Goal: Information Seeking & Learning: Learn about a topic

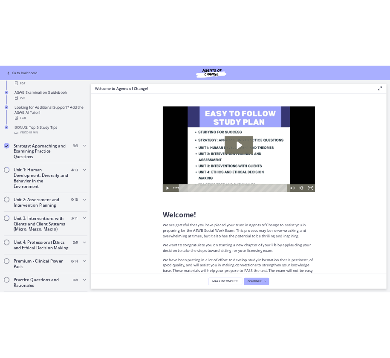
scroll to position [386, 0]
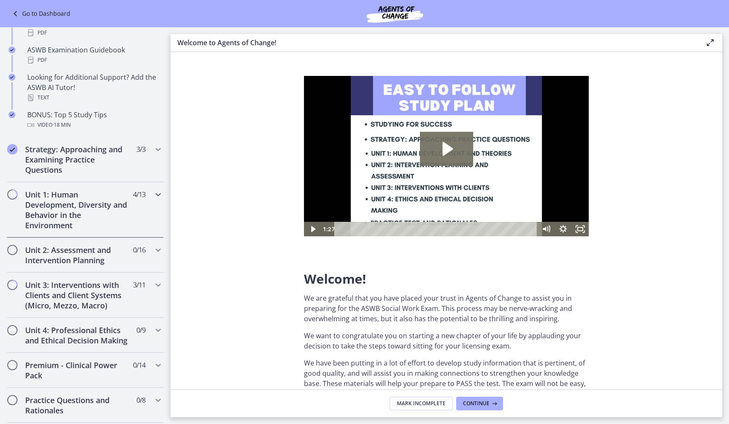
click at [55, 219] on h2 "Unit 1: Human Development, Diversity and Behavior in the Environment" at bounding box center [77, 209] width 104 height 41
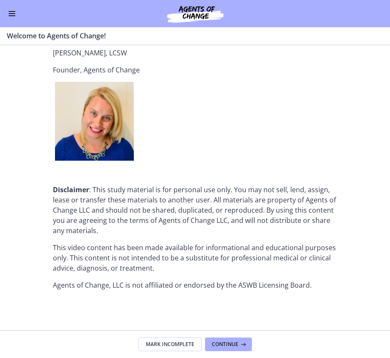
scroll to position [0, 0]
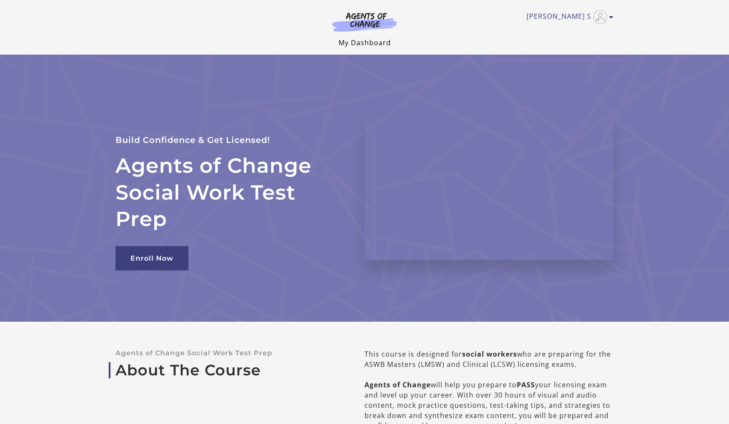
click at [362, 39] on link "My Dashboard" at bounding box center [365, 42] width 52 height 9
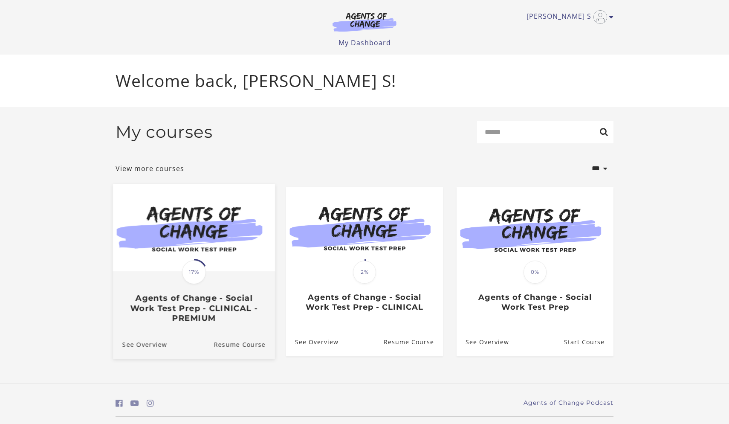
click at [207, 256] on img at bounding box center [194, 227] width 162 height 87
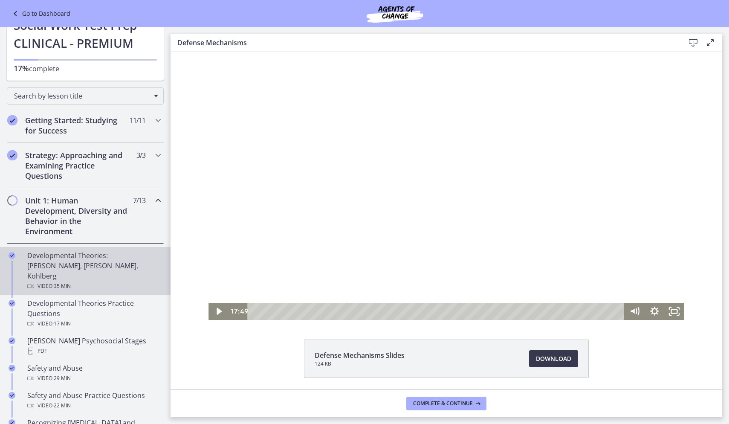
scroll to position [43, 0]
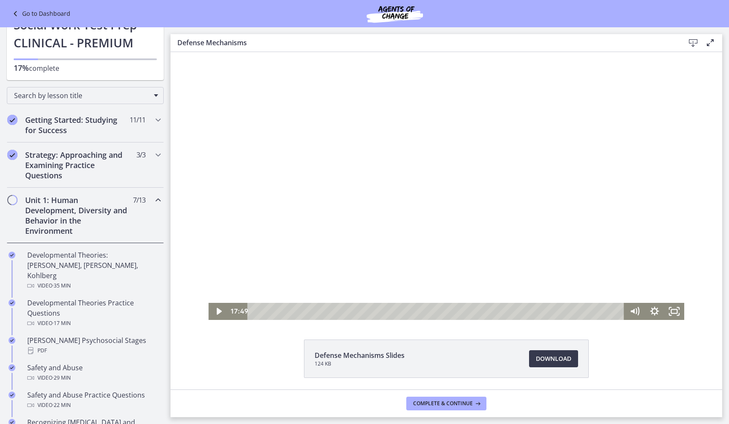
click at [87, 230] on h2 "Unit 1: Human Development, Diversity and Behavior in the Environment" at bounding box center [77, 215] width 104 height 41
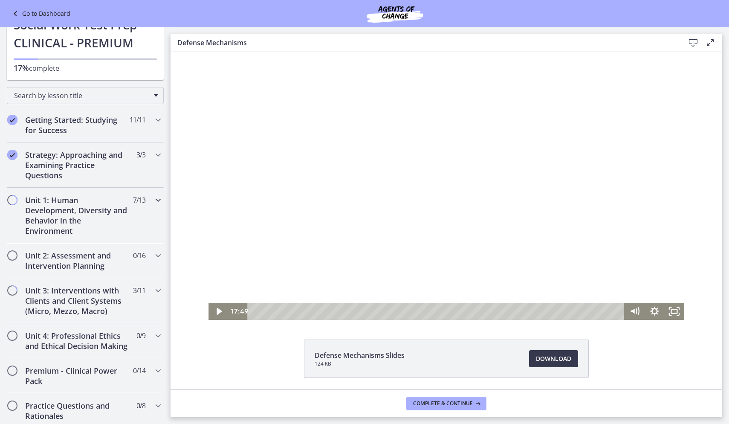
click at [84, 219] on h2 "Unit 1: Human Development, Diversity and Behavior in the Environment" at bounding box center [77, 215] width 104 height 41
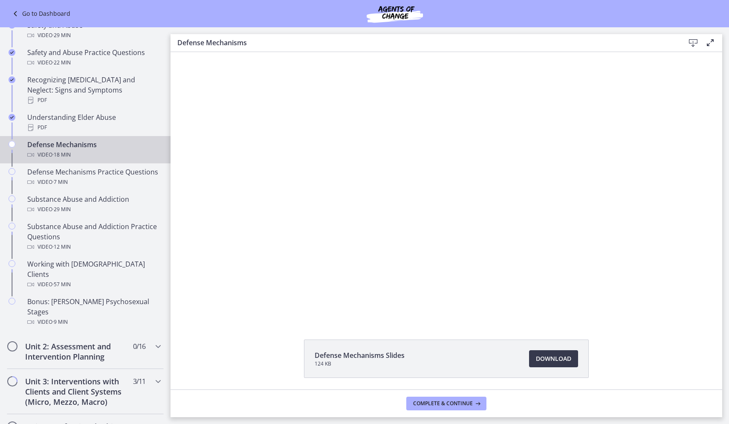
scroll to position [392, 0]
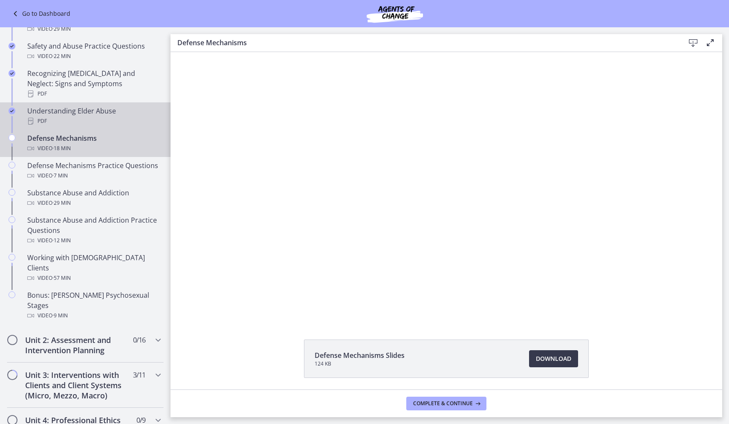
click at [76, 116] on div "PDF" at bounding box center [93, 121] width 133 height 10
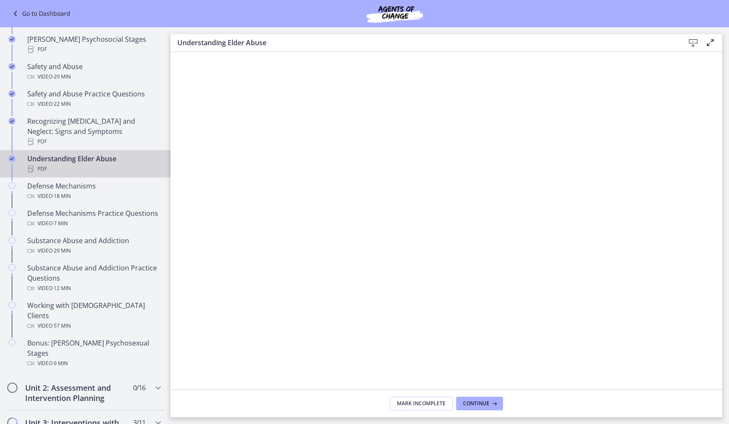
scroll to position [343, 0]
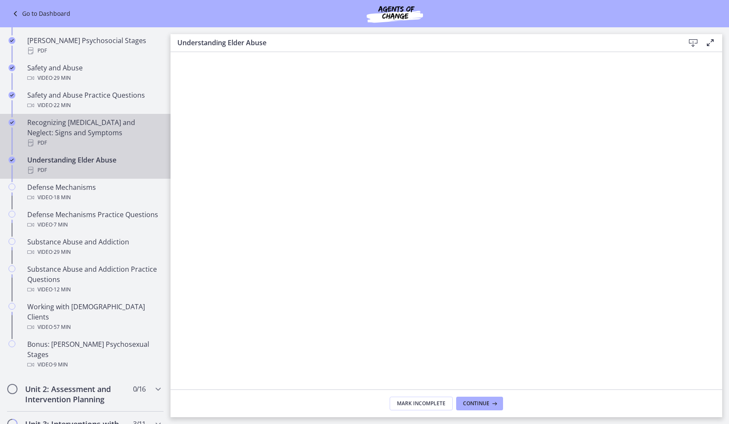
click at [99, 122] on div "Recognizing [MEDICAL_DATA] and Neglect: Signs and Symptoms PDF" at bounding box center [93, 132] width 133 height 31
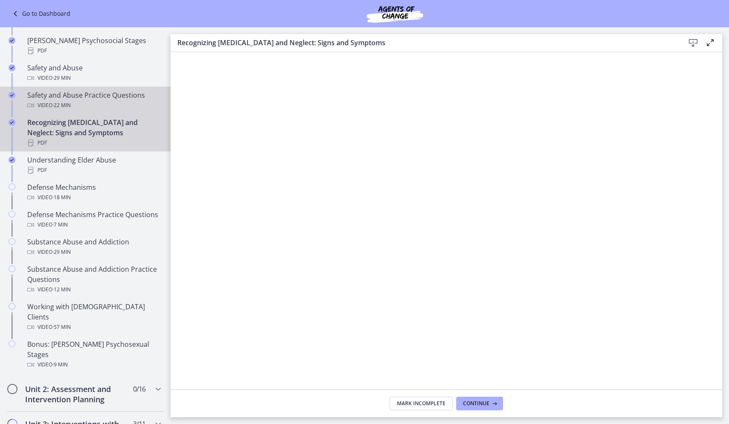
click at [58, 90] on div "Safety and Abuse Practice Questions Video · 22 min" at bounding box center [93, 100] width 133 height 20
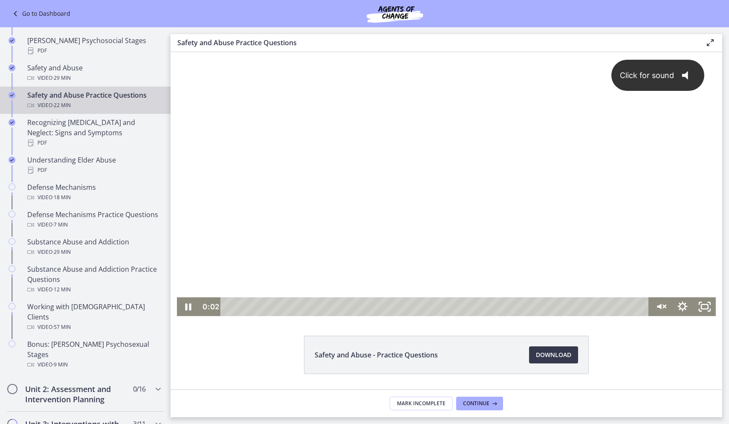
scroll to position [3, 0]
click at [183, 308] on icon "Pause" at bounding box center [188, 307] width 22 height 19
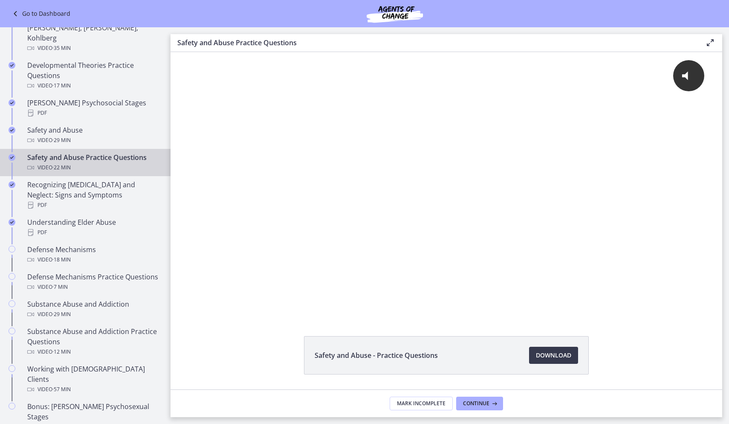
scroll to position [266, 0]
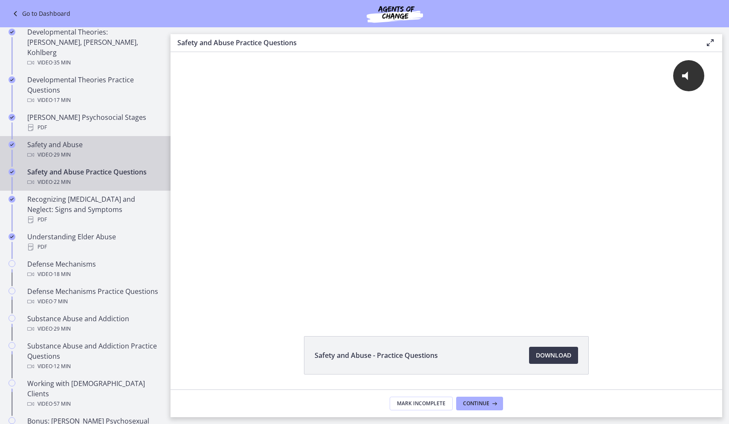
click at [96, 139] on div "Safety and Abuse Video · 29 min" at bounding box center [93, 149] width 133 height 20
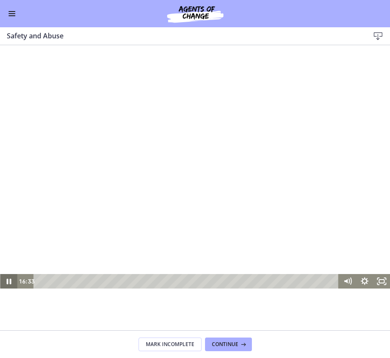
click at [9, 282] on icon "Pause" at bounding box center [8, 281] width 17 height 15
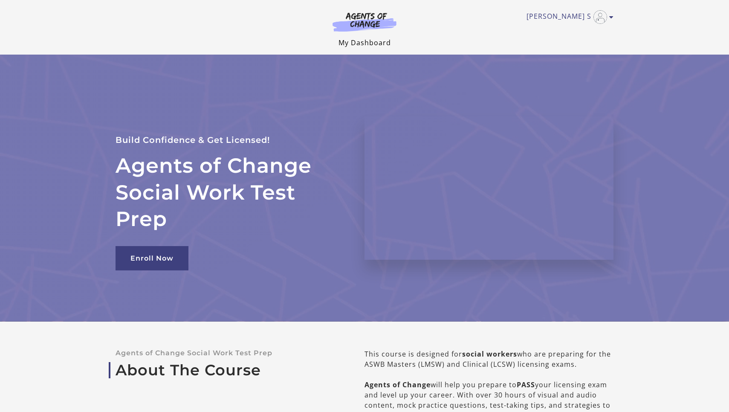
click at [374, 44] on link "My Dashboard" at bounding box center [365, 42] width 52 height 9
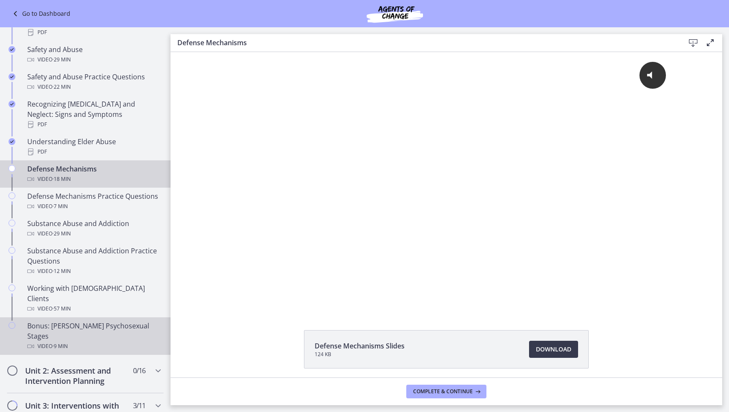
scroll to position [362, 0]
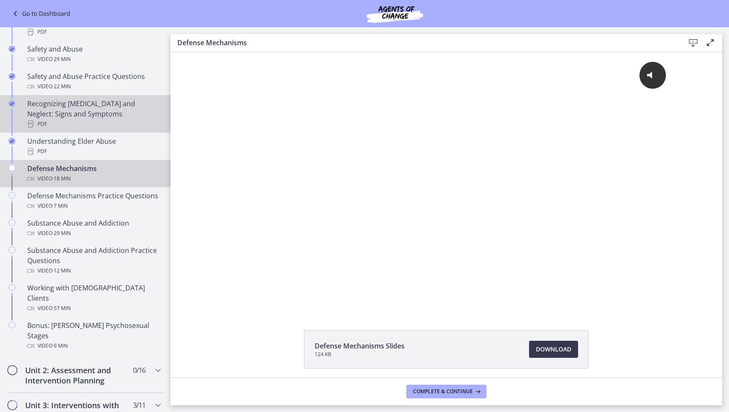
click at [61, 120] on link "Recognizing [MEDICAL_DATA] and Neglect: Signs and Symptoms PDF" at bounding box center [85, 114] width 171 height 38
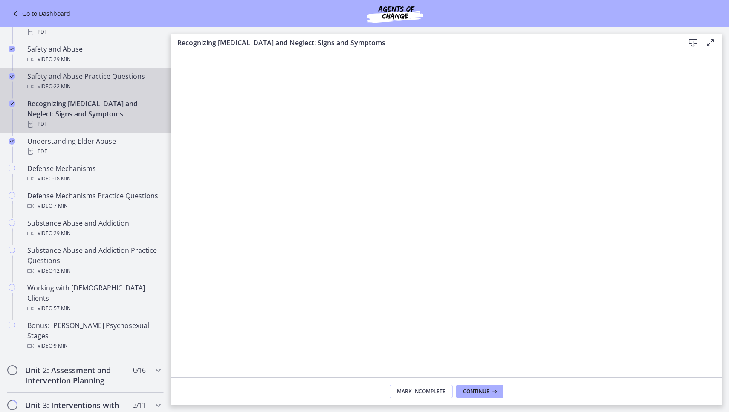
click at [91, 81] on div "Video · 22 min" at bounding box center [93, 86] width 133 height 10
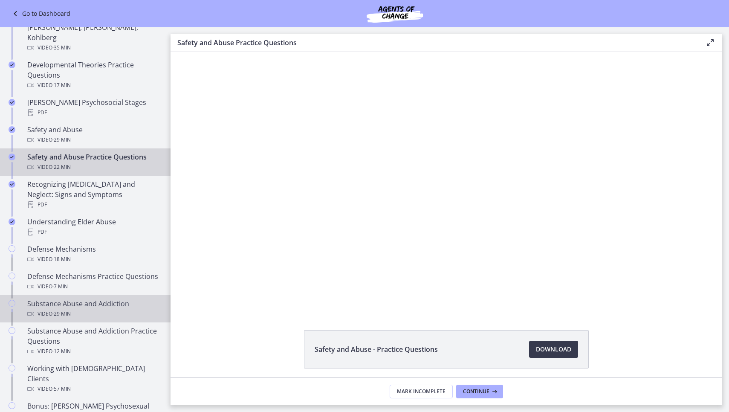
scroll to position [274, 0]
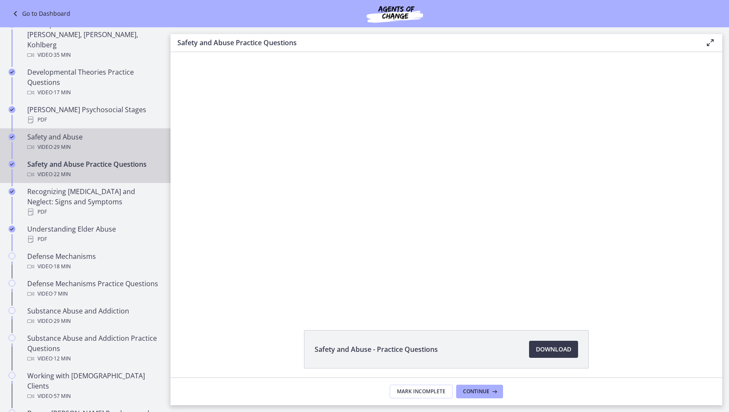
click at [88, 142] on div "Video · 29 min" at bounding box center [93, 147] width 133 height 10
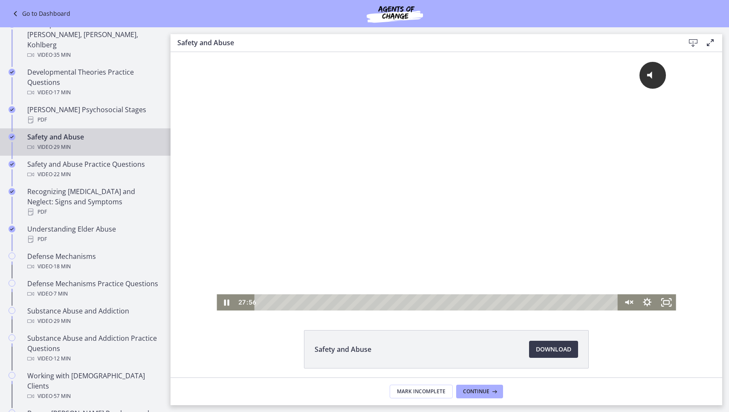
click at [601, 301] on div "Playbar" at bounding box center [437, 302] width 353 height 16
click at [619, 302] on div "28:59" at bounding box center [436, 302] width 365 height 16
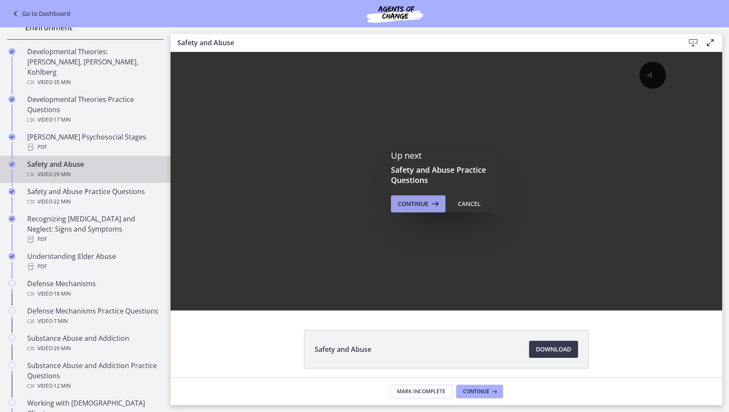
click at [429, 196] on button "Continue" at bounding box center [418, 203] width 55 height 17
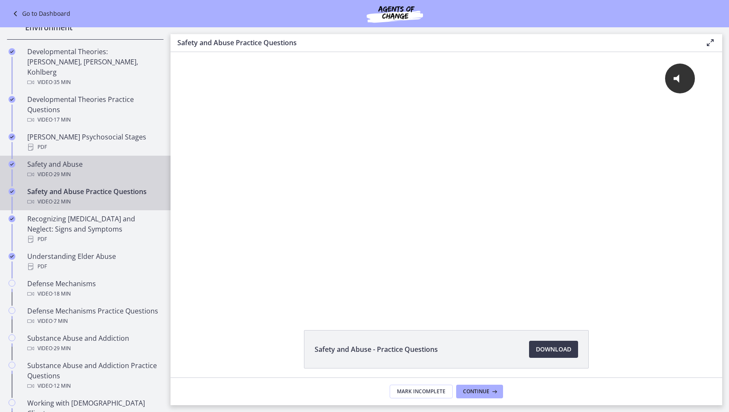
click at [93, 169] on div "Video · 29 min" at bounding box center [93, 174] width 133 height 10
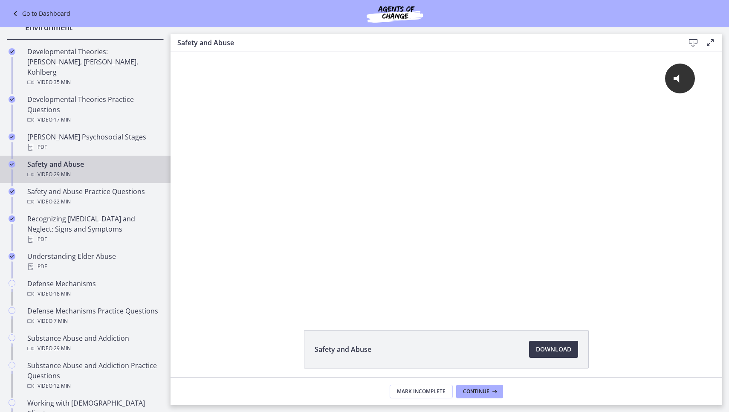
click at [62, 169] on span "· 29 min" at bounding box center [61, 174] width 18 height 10
click at [29, 159] on div "Safety and Abuse Video · 29 min" at bounding box center [93, 169] width 133 height 20
click at [47, 159] on div "Safety and Abuse Video · 29 min" at bounding box center [93, 169] width 133 height 20
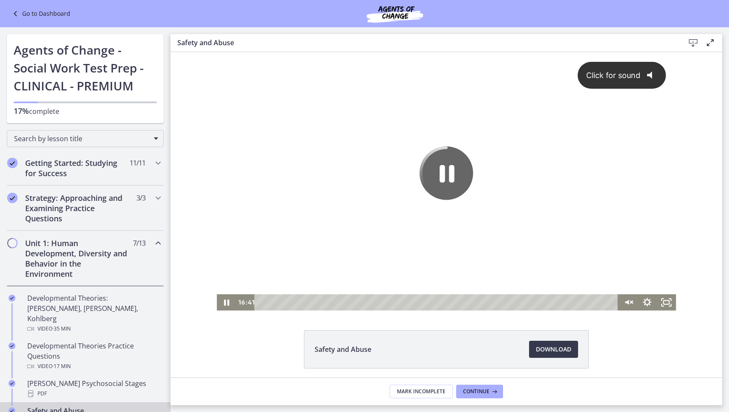
click at [628, 230] on div "Click for sound @keyframes VOLUME_SMALL_WAVE_FLASH { 0% { opacity: 0; } 33% { o…" at bounding box center [446, 173] width 459 height 242
click at [628, 230] on div at bounding box center [446, 181] width 459 height 259
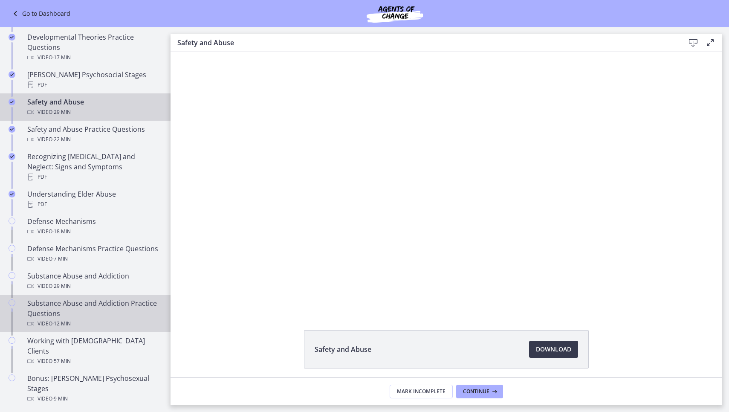
scroll to position [287, 0]
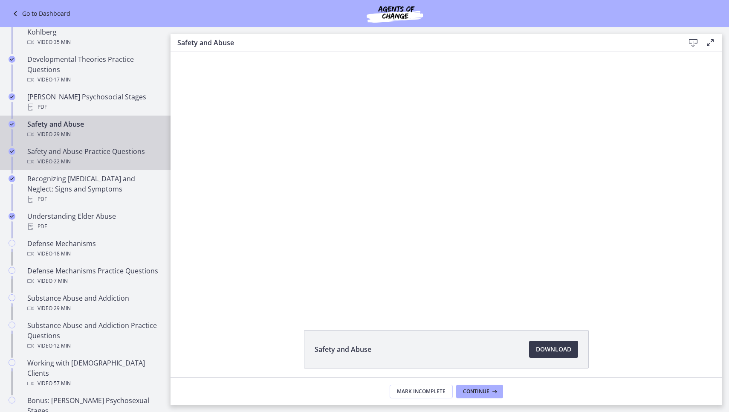
click at [94, 157] on div "Video · 22 min" at bounding box center [93, 162] width 133 height 10
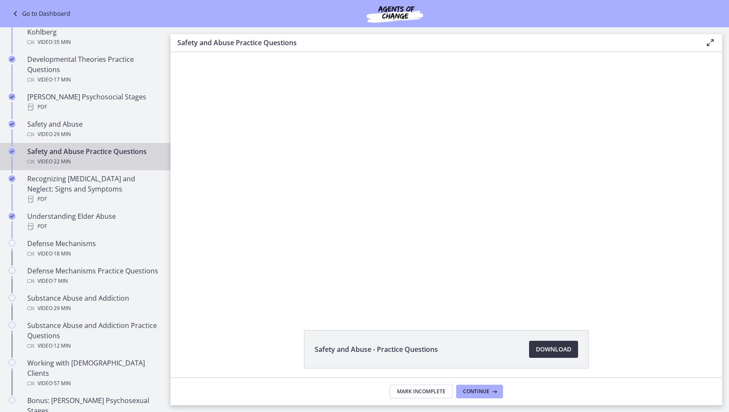
click at [537, 345] on span "Download Opens in a new window" at bounding box center [553, 349] width 35 height 10
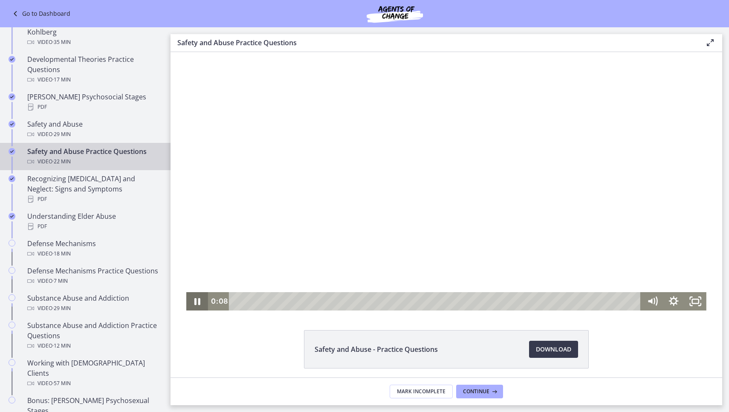
click at [200, 299] on icon "Pause" at bounding box center [198, 301] width 6 height 7
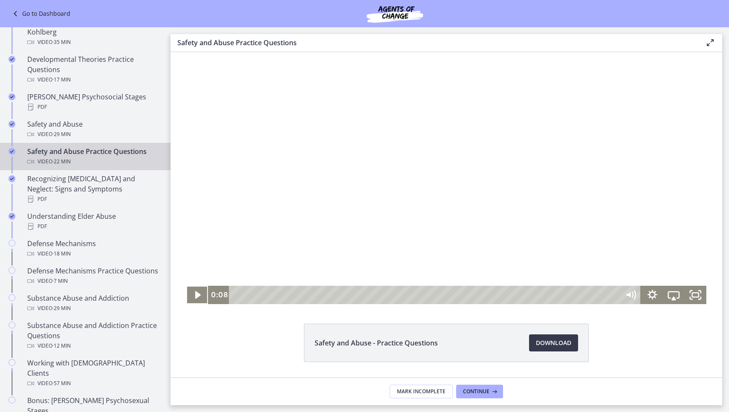
scroll to position [7, 0]
